Goal: Check status: Check status

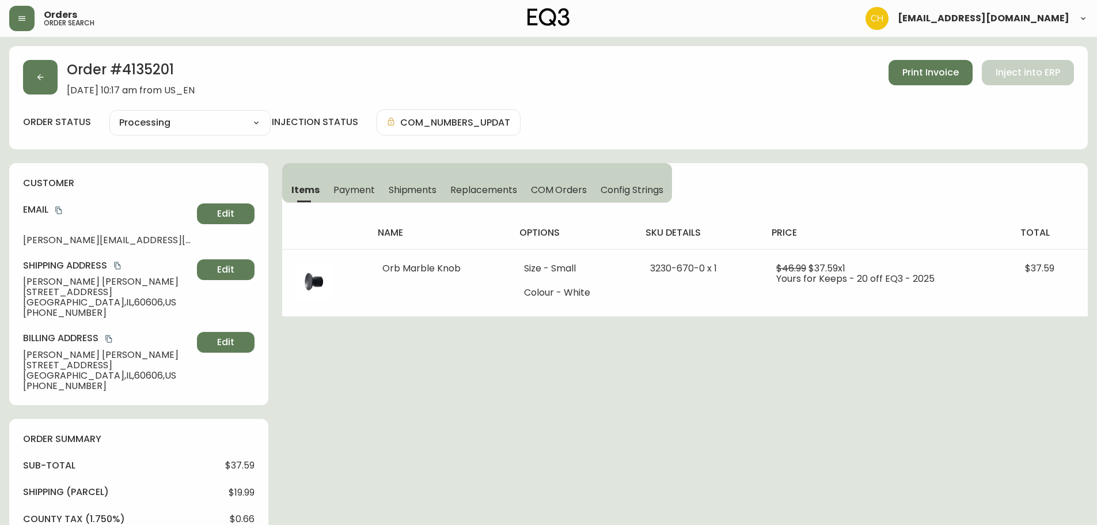
select select "PROCESSING"
click at [39, 81] on icon "button" at bounding box center [40, 77] width 9 height 9
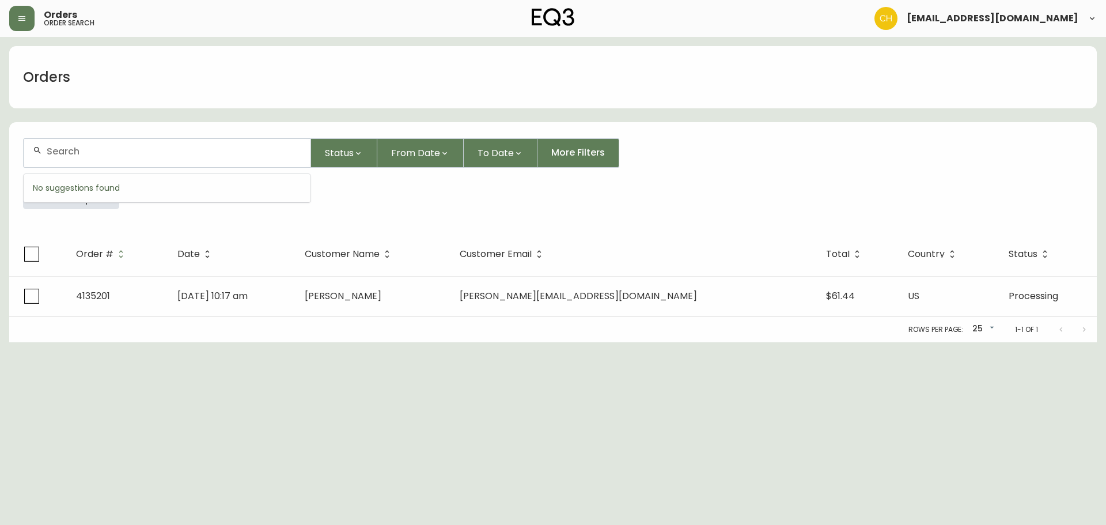
click at [75, 150] on input "text" at bounding box center [174, 151] width 255 height 11
type input "4135174"
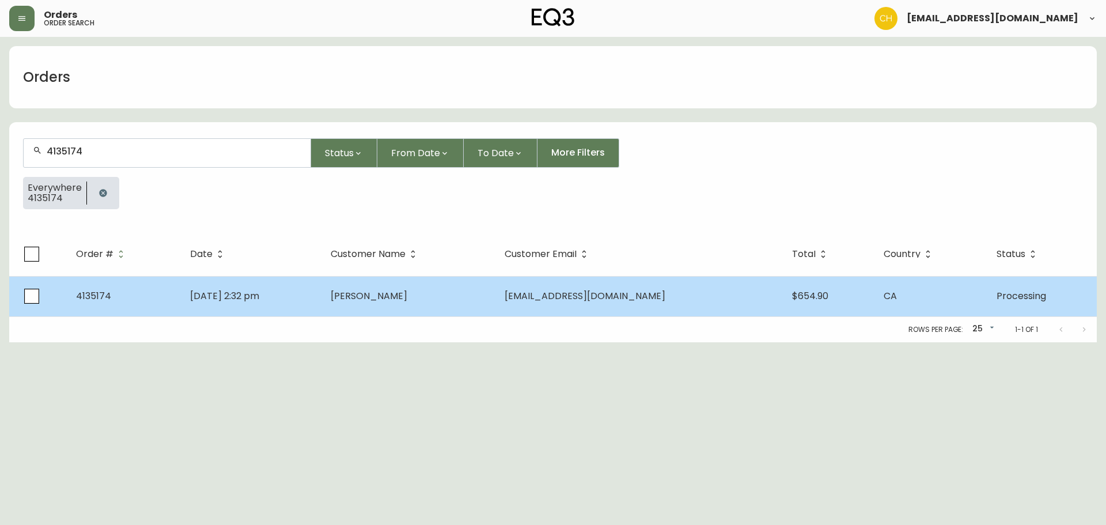
click at [373, 292] on span "[PERSON_NAME]" at bounding box center [369, 295] width 77 height 13
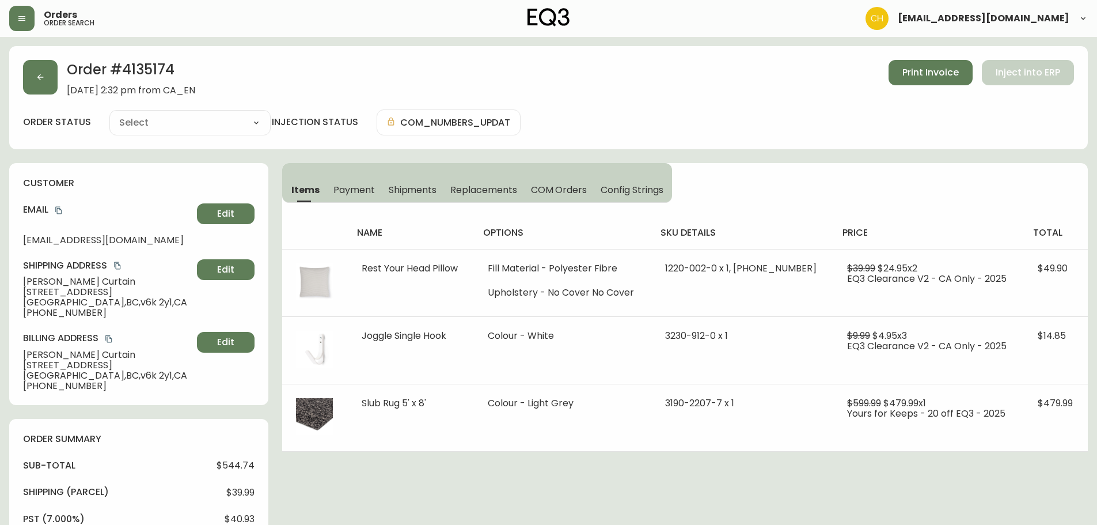
type input "Processing"
select select "PROCESSING"
click at [571, 191] on span "COM Orders" at bounding box center [559, 190] width 56 height 12
